Goal: Use online tool/utility

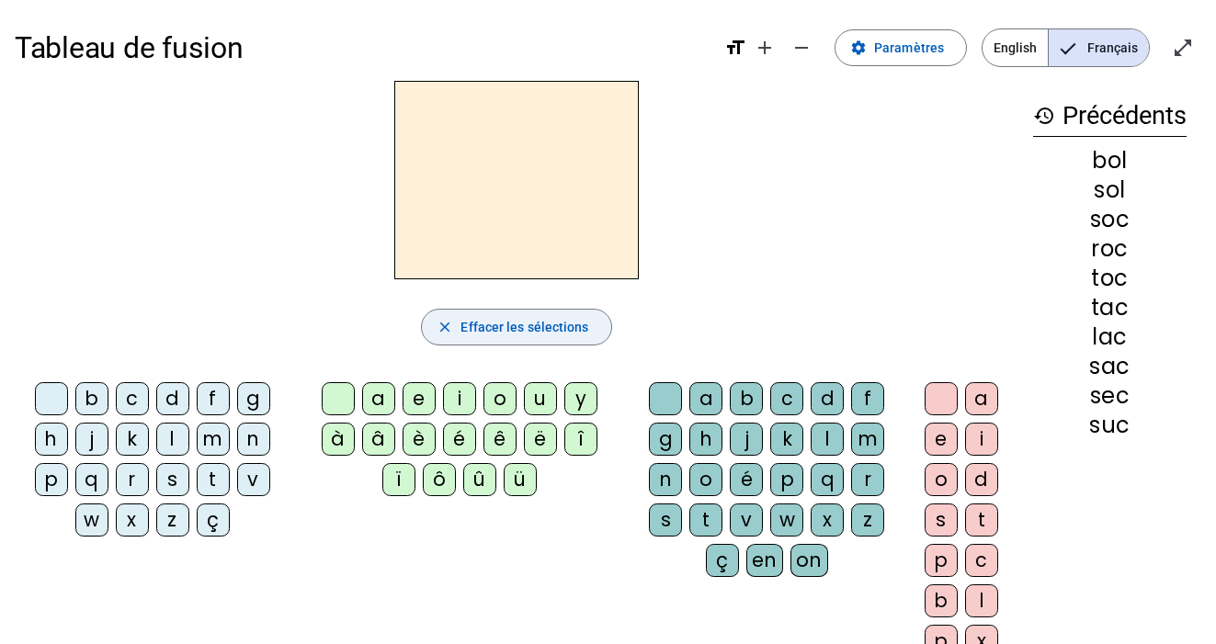
click at [531, 332] on span "Effacer les sélections" at bounding box center [524, 327] width 128 height 22
click at [1043, 117] on mat-icon "history" at bounding box center [1044, 116] width 22 height 22
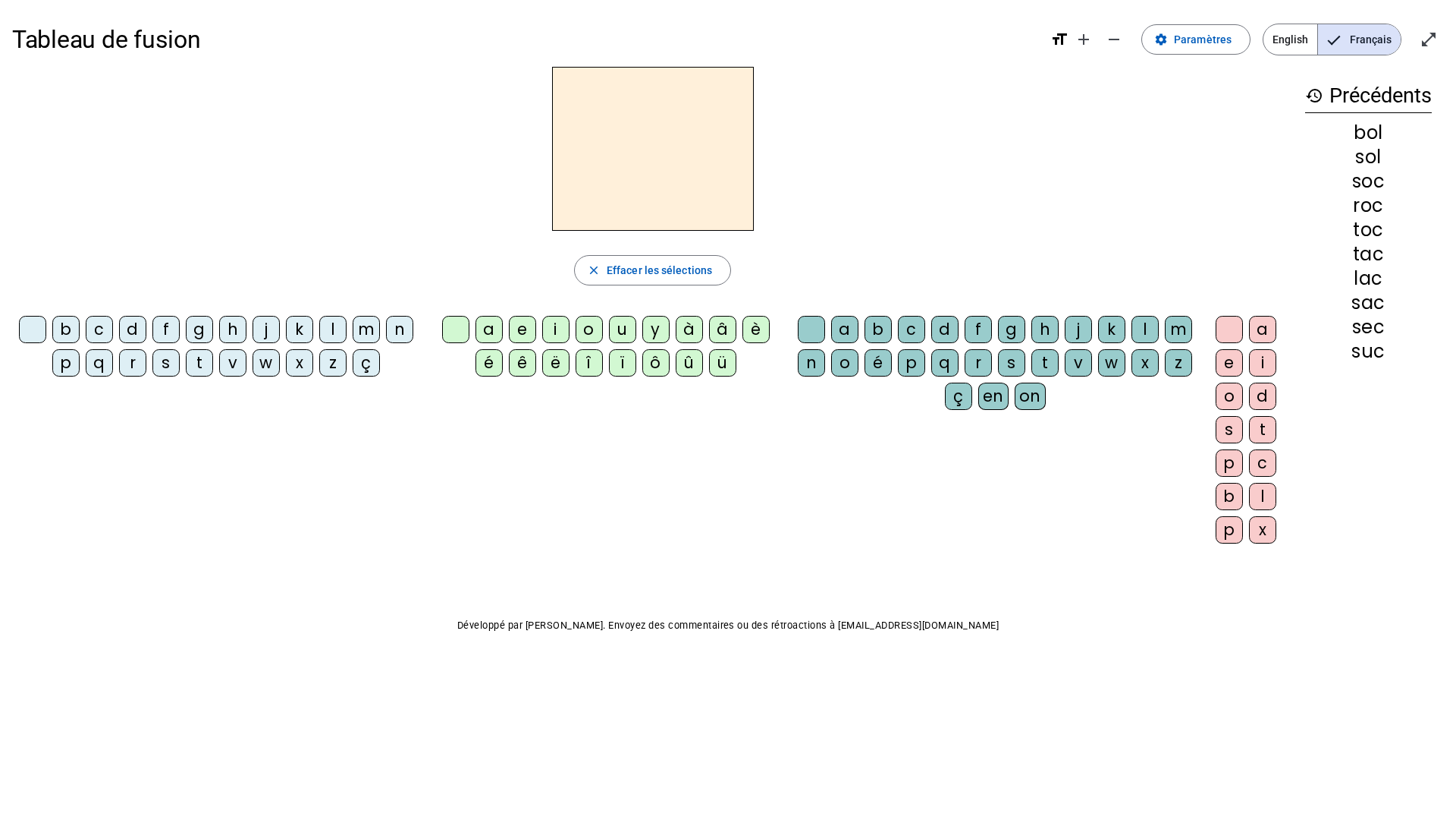
click at [365, 330] on div "m" at bounding box center [366, 329] width 27 height 27
click at [666, 272] on span "Effacer les sélections" at bounding box center [659, 270] width 106 height 18
click at [587, 268] on mat-icon "close" at bounding box center [593, 270] width 14 height 14
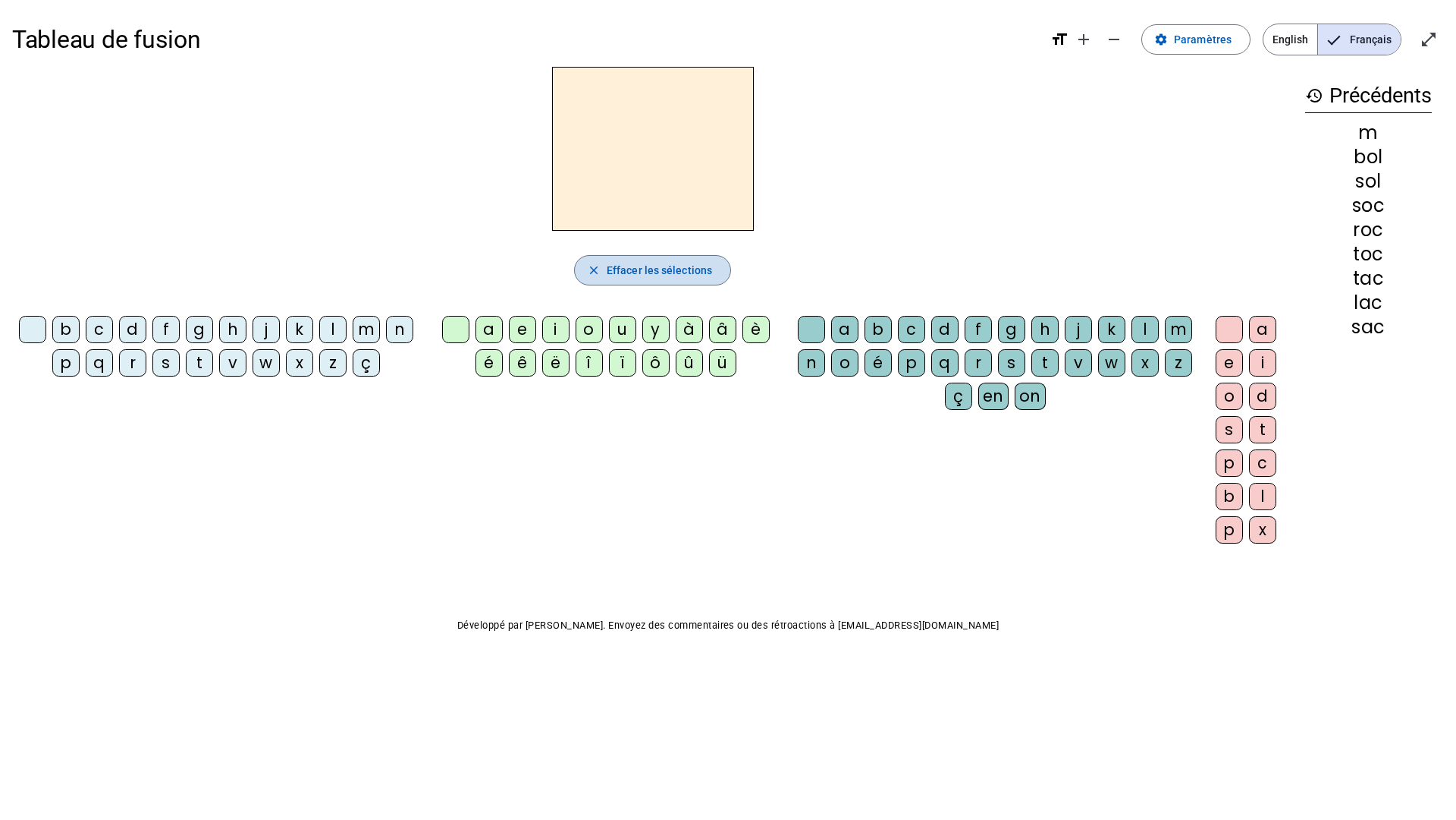
click at [589, 268] on mat-icon "close" at bounding box center [593, 270] width 14 height 14
click at [369, 331] on div "m" at bounding box center [366, 329] width 27 height 27
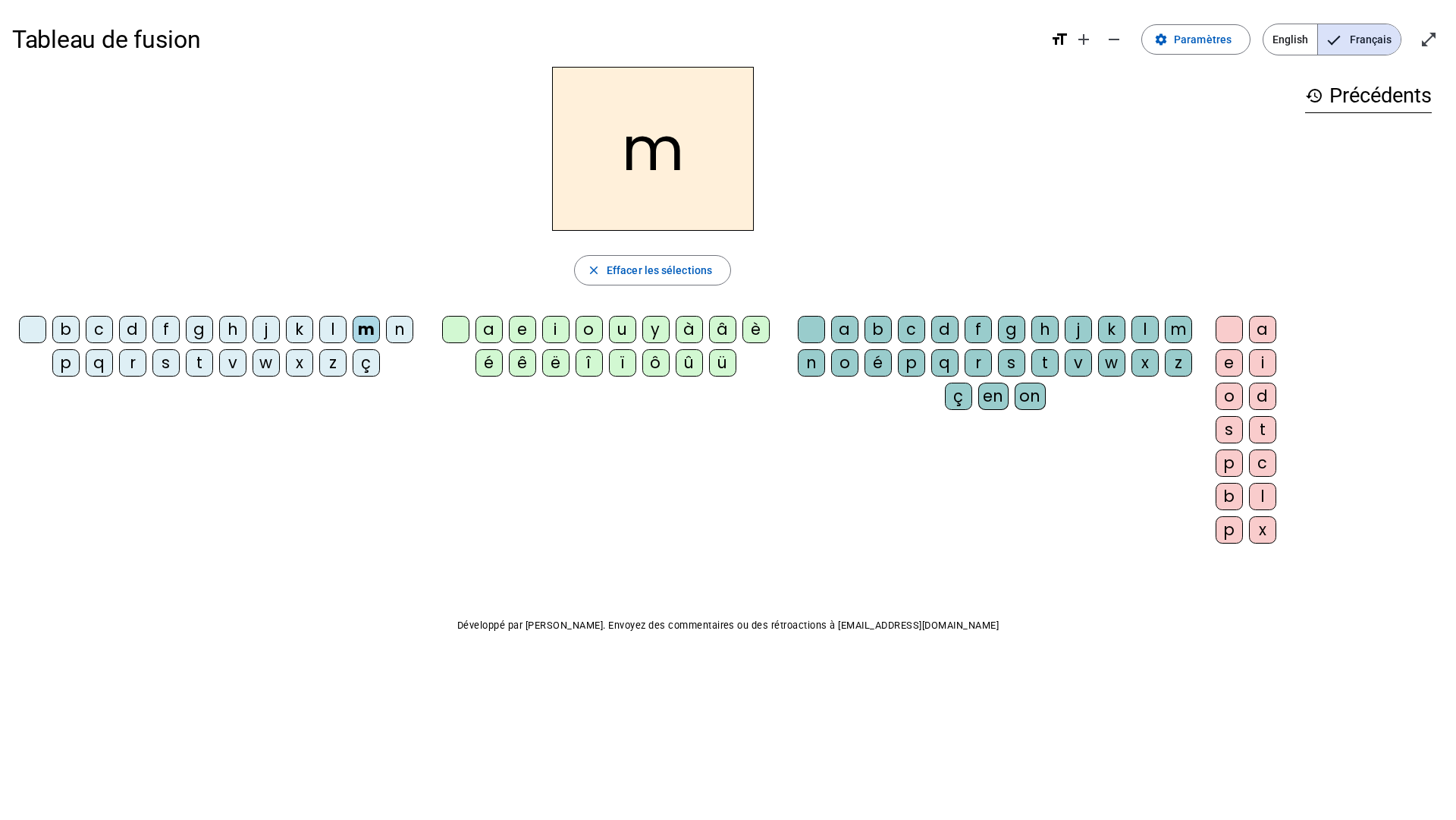
click at [494, 329] on div "a" at bounding box center [489, 329] width 27 height 27
click at [205, 362] on div "t" at bounding box center [199, 363] width 27 height 27
click at [333, 329] on div "l" at bounding box center [333, 329] width 27 height 27
click at [1017, 363] on div "s" at bounding box center [1011, 363] width 27 height 27
click at [64, 366] on div "p" at bounding box center [65, 363] width 27 height 27
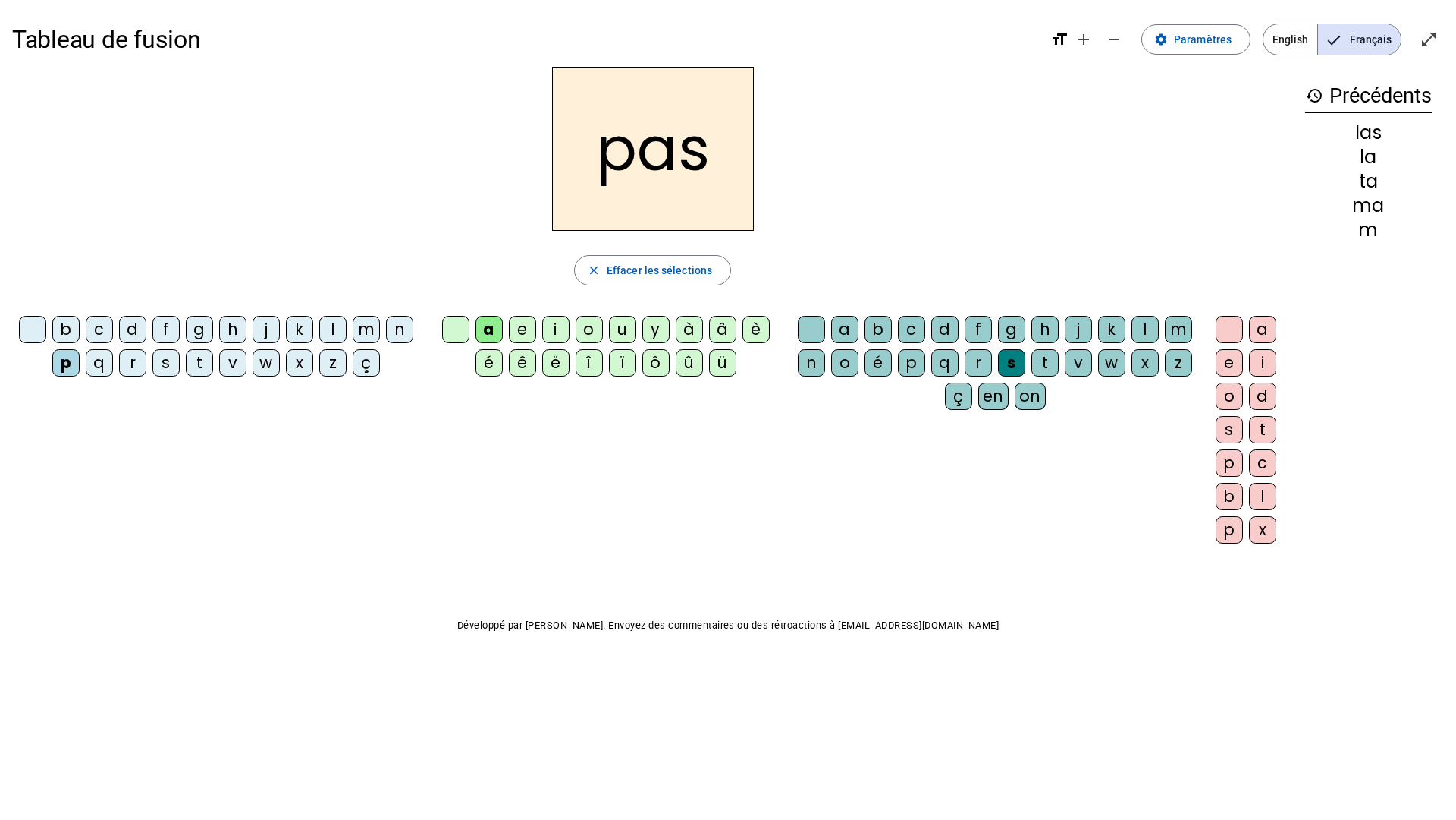
click at [197, 362] on div "t" at bounding box center [199, 363] width 27 height 27
click at [814, 331] on div at bounding box center [811, 329] width 27 height 27
click at [333, 331] on div "l" at bounding box center [333, 329] width 27 height 27
click at [167, 361] on div "s" at bounding box center [166, 363] width 27 height 27
click at [1147, 334] on div "l" at bounding box center [1145, 329] width 27 height 27
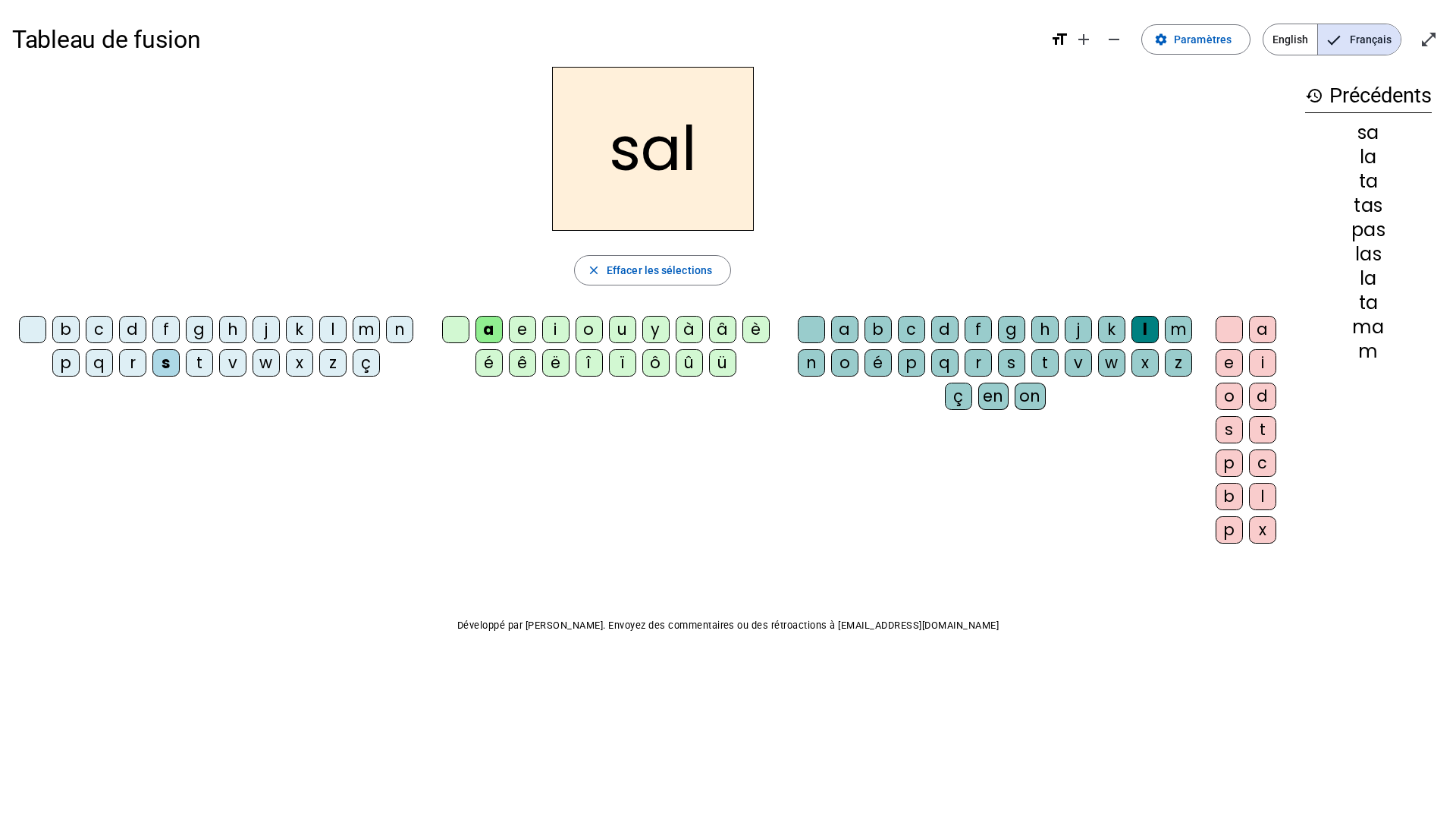
click at [361, 332] on div "m" at bounding box center [366, 329] width 27 height 27
click at [71, 334] on div "b" at bounding box center [65, 329] width 27 height 27
